Goal: Task Accomplishment & Management: Use online tool/utility

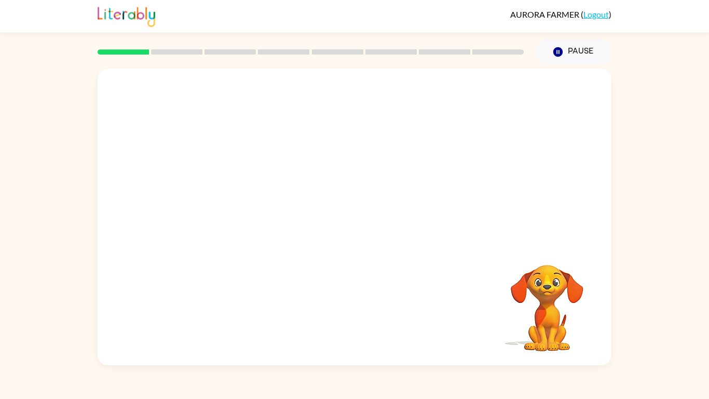
click at [591, 12] on link "Logout" at bounding box center [595, 14] width 25 height 10
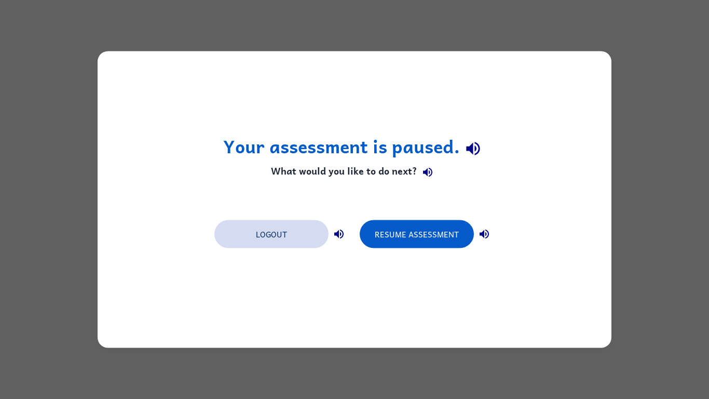
click at [242, 243] on button "Logout" at bounding box center [271, 234] width 114 height 28
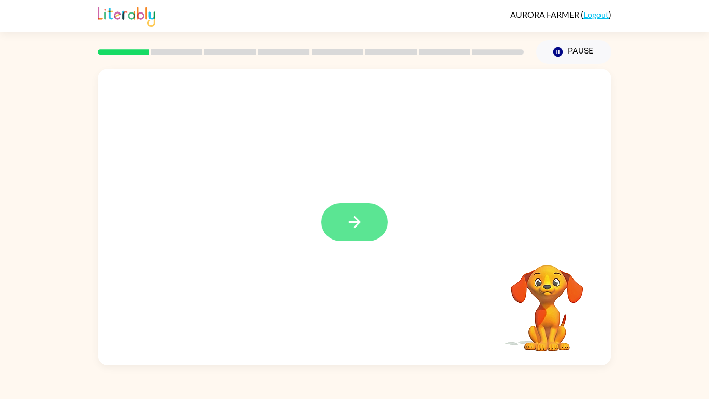
click at [366, 224] on button "button" at bounding box center [354, 222] width 66 height 38
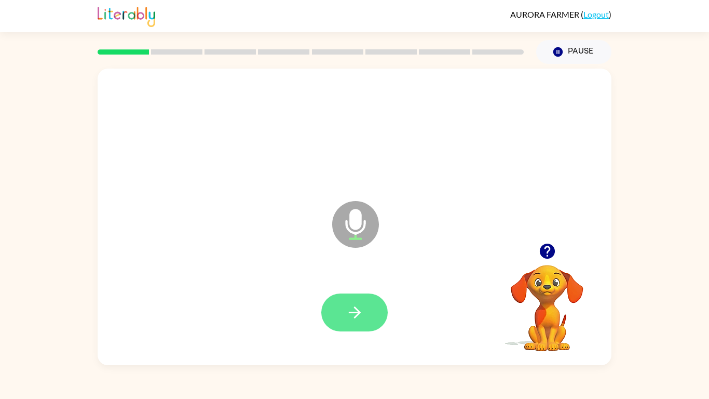
click at [368, 304] on button "button" at bounding box center [354, 312] width 66 height 38
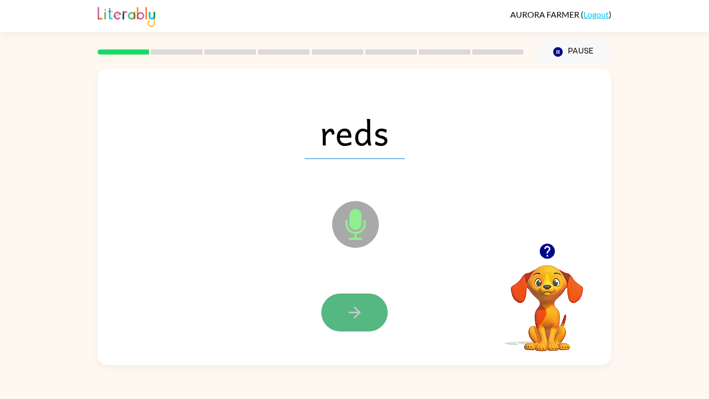
click at [344, 324] on button "button" at bounding box center [354, 312] width 66 height 38
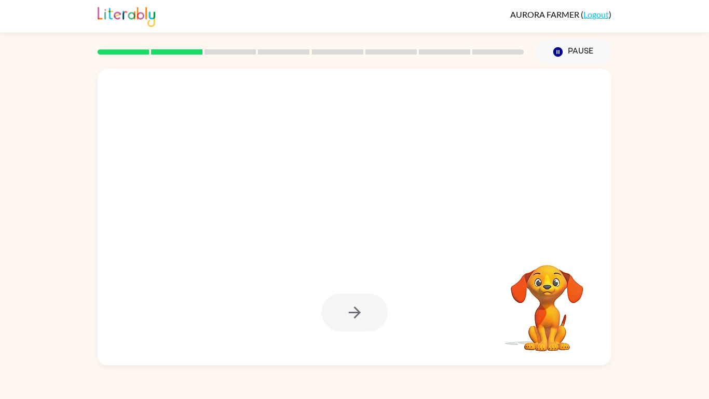
click at [605, 17] on link "Logout" at bounding box center [595, 14] width 25 height 10
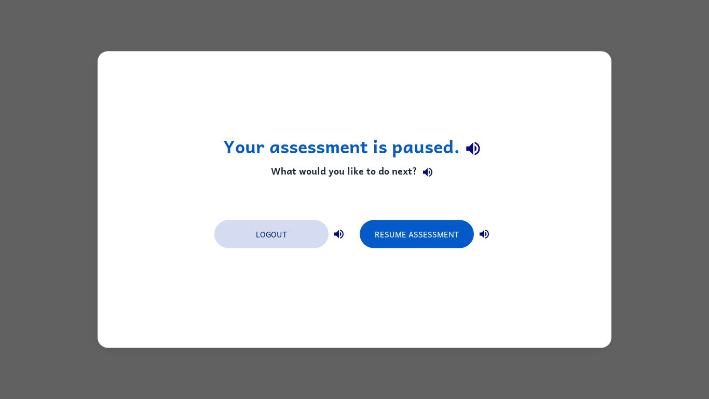
click at [295, 228] on button "Logout" at bounding box center [271, 234] width 114 height 28
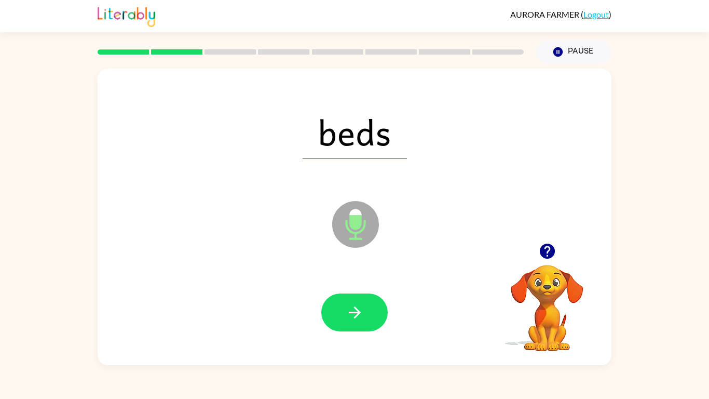
click at [377, 251] on icon "Microphone The Microphone is here when it is your turn to talk" at bounding box center [408, 237] width 156 height 78
click at [357, 318] on icon "button" at bounding box center [355, 312] width 18 height 18
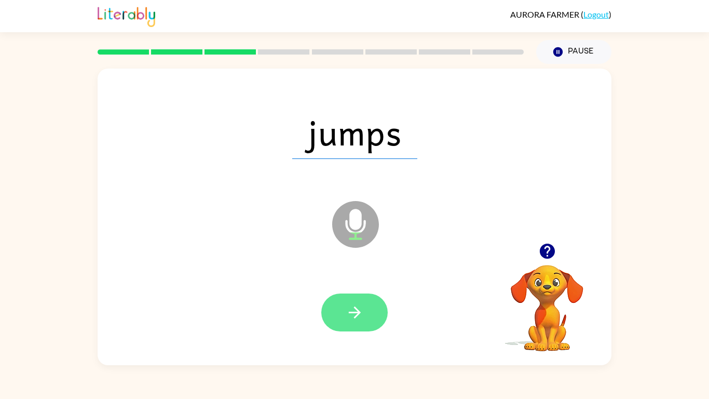
click at [346, 324] on button "button" at bounding box center [354, 312] width 66 height 38
click at [369, 310] on button "button" at bounding box center [354, 312] width 66 height 38
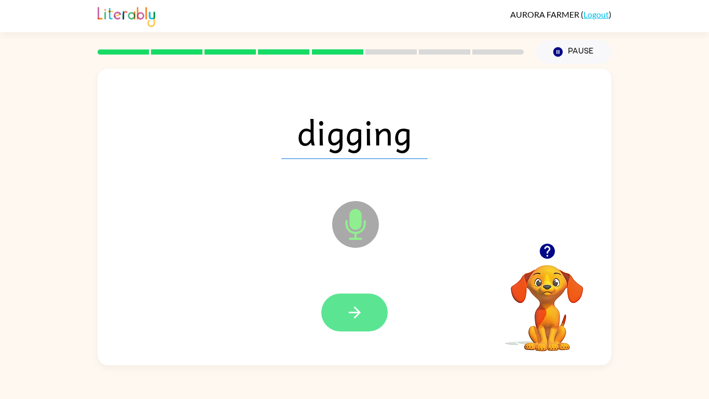
click at [364, 314] on button "button" at bounding box center [354, 312] width 66 height 38
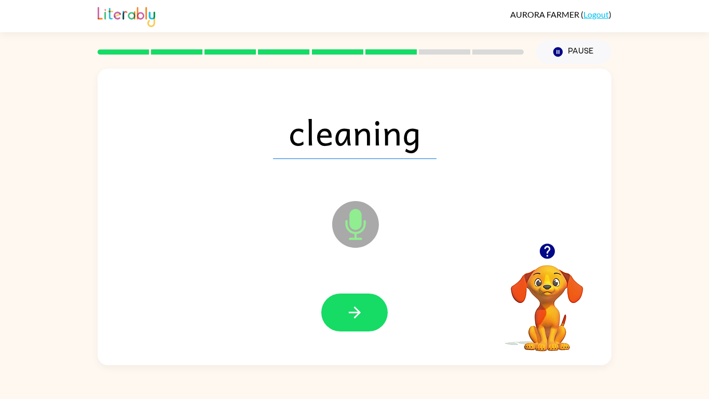
click at [364, 314] on button "button" at bounding box center [354, 312] width 66 height 38
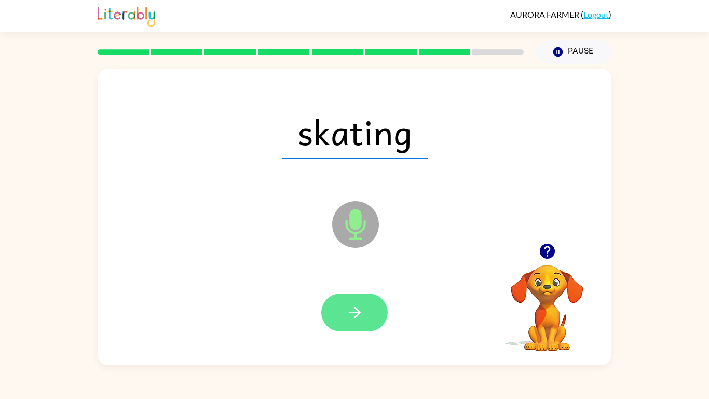
click at [358, 317] on icon "button" at bounding box center [355, 312] width 18 height 18
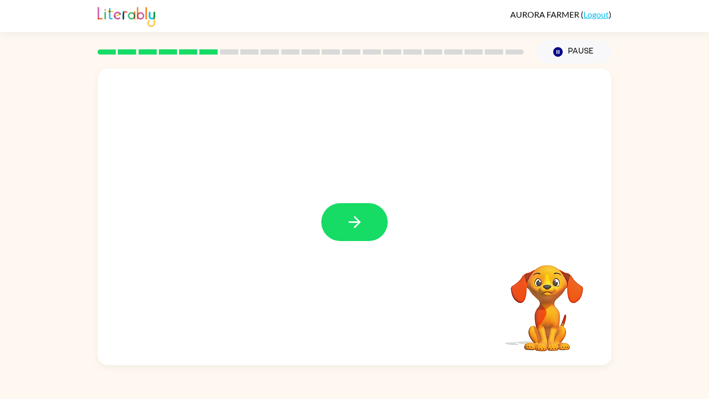
click at [364, 213] on button "button" at bounding box center [354, 222] width 66 height 38
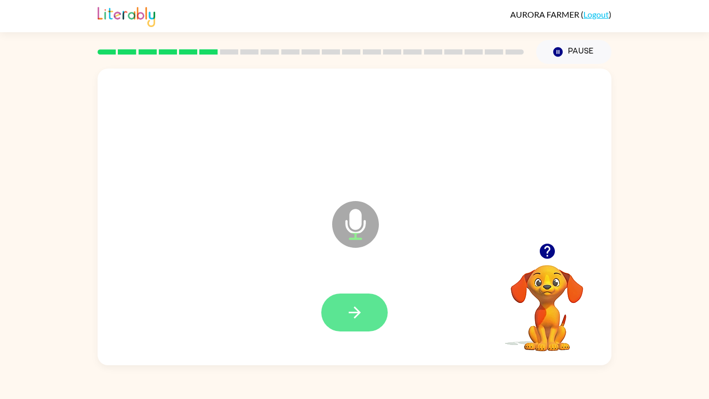
click at [350, 311] on icon "button" at bounding box center [354, 312] width 12 height 12
click at [350, 312] on icon "button" at bounding box center [354, 312] width 12 height 12
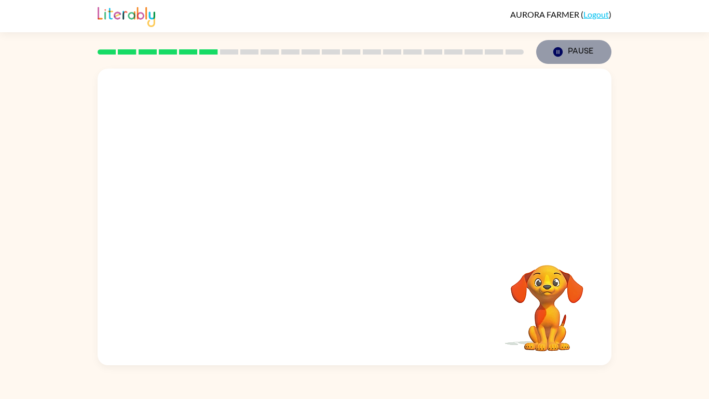
click at [579, 50] on button "Pause Pause" at bounding box center [573, 52] width 75 height 24
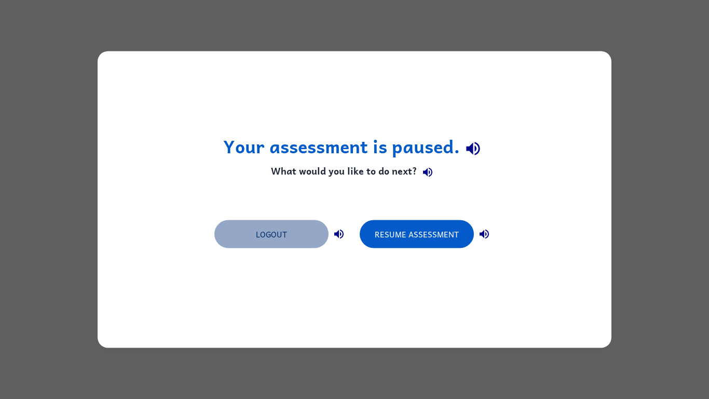
click at [280, 229] on button "Logout" at bounding box center [271, 234] width 114 height 28
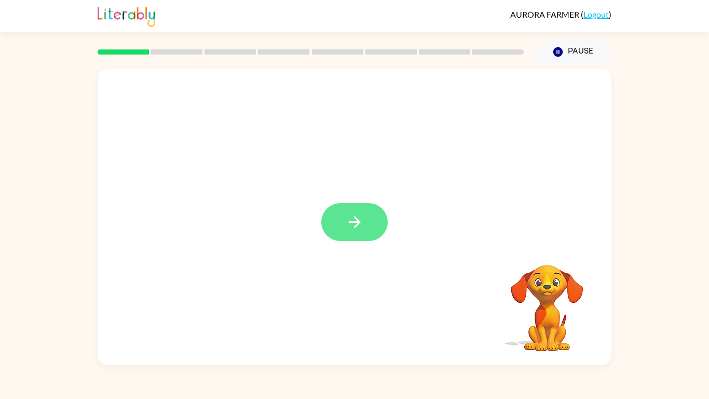
click at [352, 209] on button "button" at bounding box center [354, 222] width 66 height 38
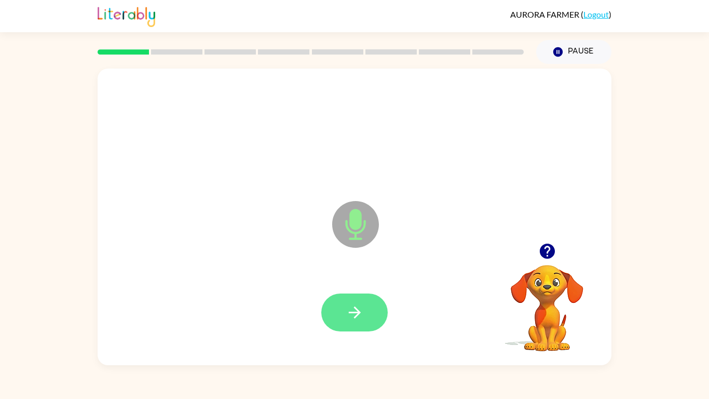
click at [348, 323] on button "button" at bounding box center [354, 312] width 66 height 38
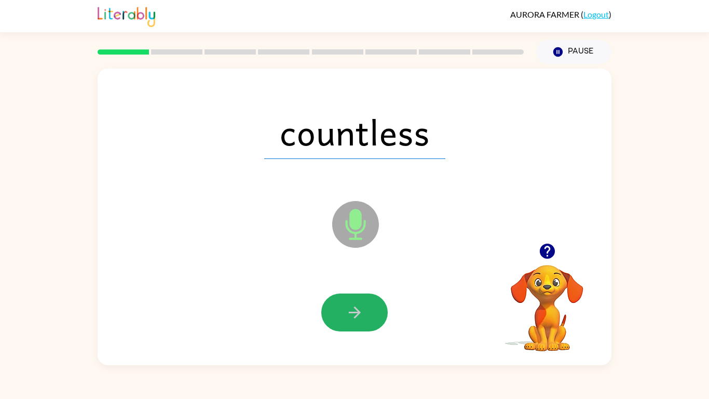
click at [348, 323] on button "button" at bounding box center [354, 312] width 66 height 38
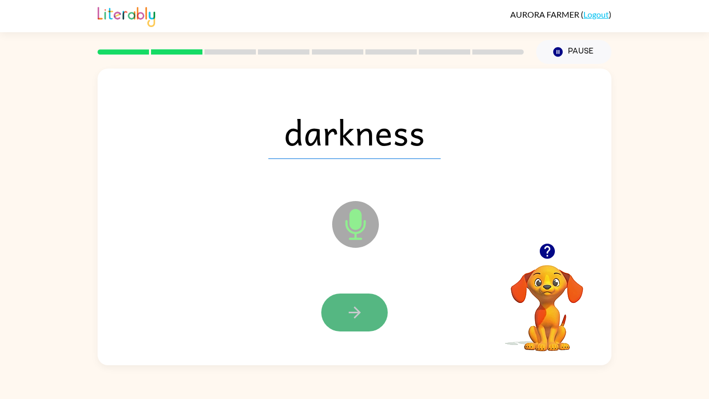
click at [348, 321] on icon "button" at bounding box center [355, 312] width 18 height 18
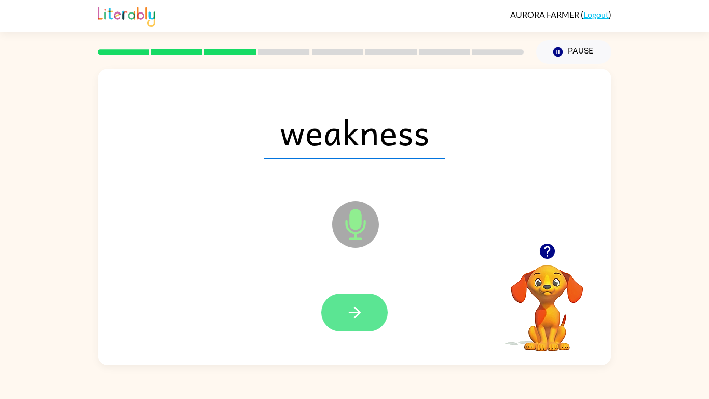
click at [371, 316] on button "button" at bounding box center [354, 312] width 66 height 38
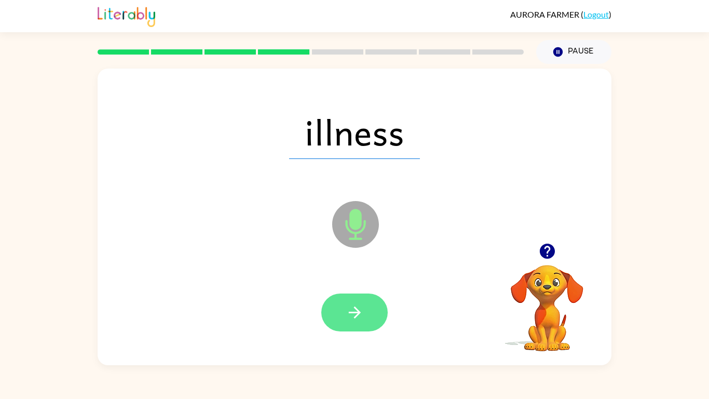
click at [354, 309] on icon "button" at bounding box center [355, 312] width 18 height 18
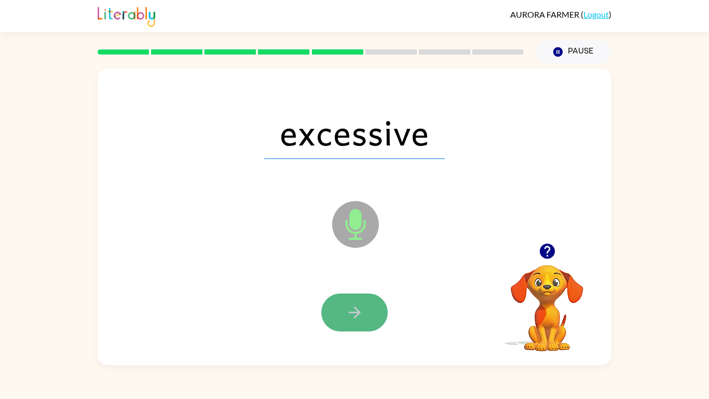
click at [362, 307] on icon "button" at bounding box center [355, 312] width 18 height 18
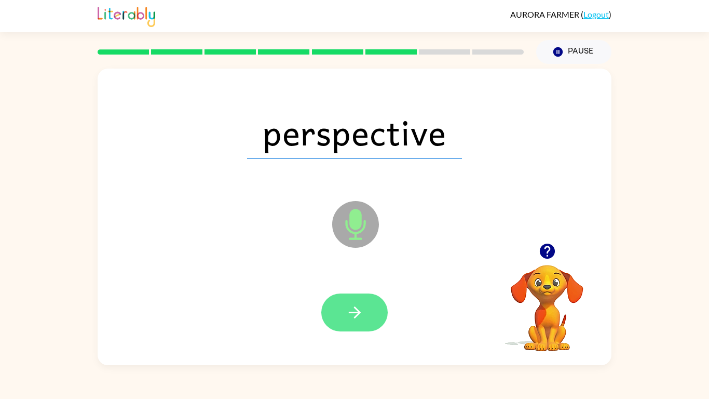
click at [368, 320] on button "button" at bounding box center [354, 312] width 66 height 38
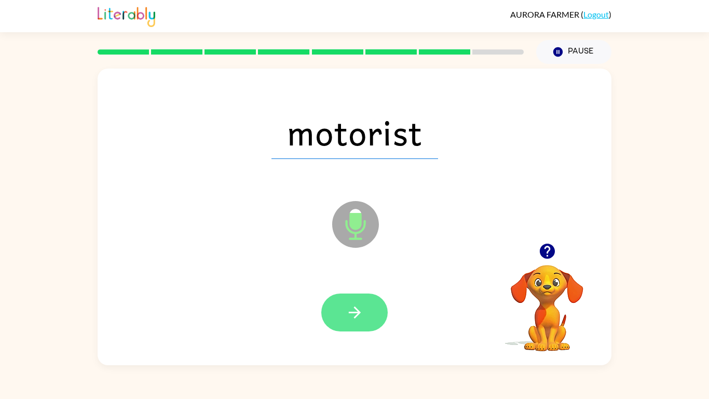
click at [364, 310] on button "button" at bounding box center [354, 312] width 66 height 38
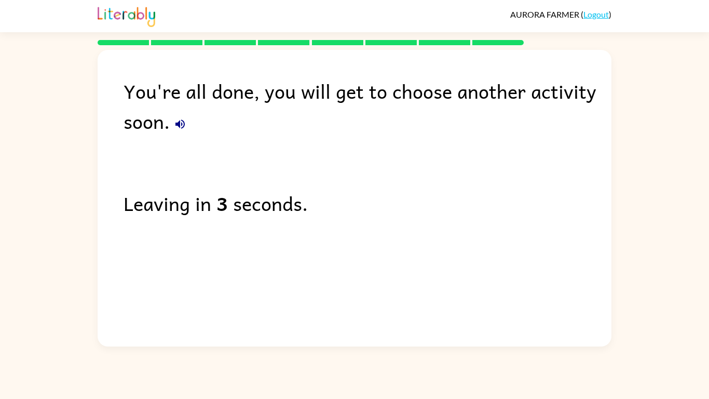
click at [180, 120] on icon "button" at bounding box center [179, 123] width 9 height 9
